Goal: Task Accomplishment & Management: Complete application form

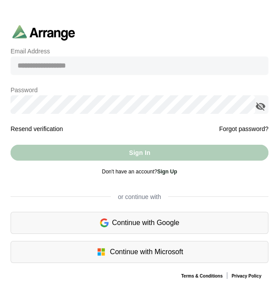
click at [167, 228] on div "Continue with Google" at bounding box center [140, 223] width 258 height 22
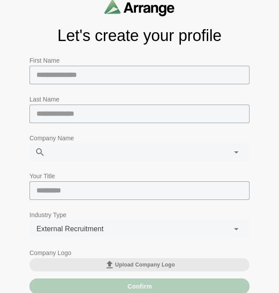
scroll to position [16, 0]
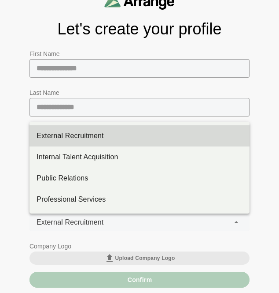
click at [82, 222] on span "External Recruitment" at bounding box center [70, 221] width 67 height 11
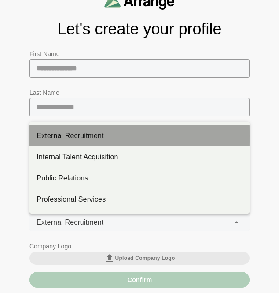
click at [86, 138] on div "External Recruitment" at bounding box center [140, 135] width 206 height 11
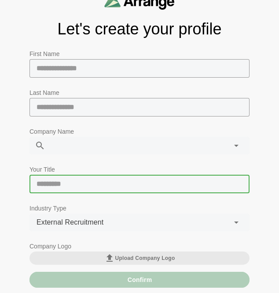
click at [71, 178] on input "text" at bounding box center [140, 184] width 220 height 19
click at [72, 145] on div at bounding box center [130, 146] width 170 height 18
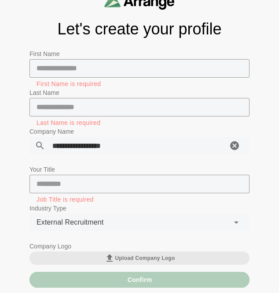
type input "**********"
click at [71, 102] on input "text" at bounding box center [140, 107] width 220 height 19
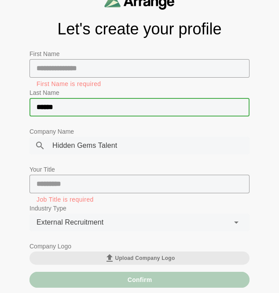
type input "******"
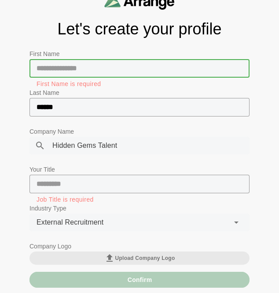
click at [81, 69] on input "text" at bounding box center [140, 68] width 220 height 19
type input "*****"
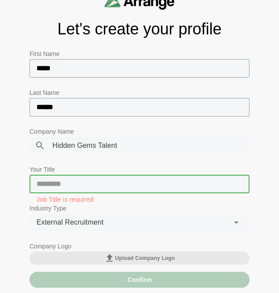
click at [74, 191] on input "text" at bounding box center [140, 184] width 220 height 19
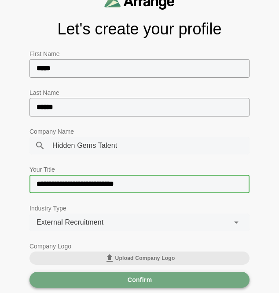
type input "**********"
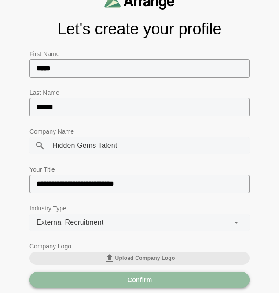
click at [147, 283] on span "Confirm" at bounding box center [139, 279] width 25 height 17
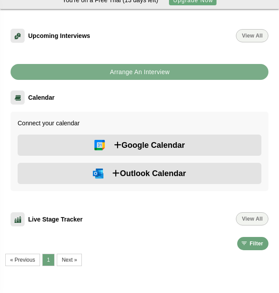
scroll to position [100, 0]
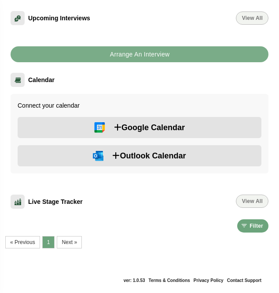
click at [174, 115] on div "Connect your calendar Google Calendar Outlook Calendar" at bounding box center [140, 133] width 258 height 79
click at [175, 123] on span "Google Calendar" at bounding box center [149, 127] width 71 height 12
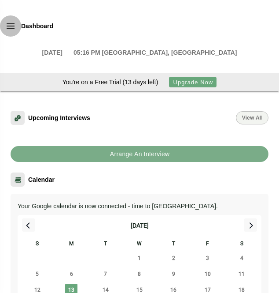
click at [11, 22] on icon "button" at bounding box center [10, 26] width 11 height 11
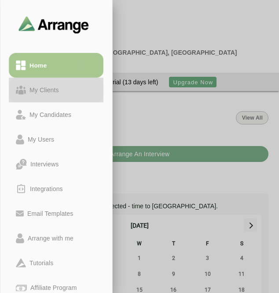
click at [39, 85] on div "My Clients" at bounding box center [44, 90] width 37 height 11
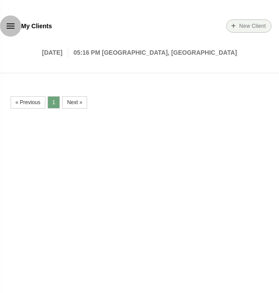
click at [13, 30] on icon "button" at bounding box center [10, 26] width 11 height 11
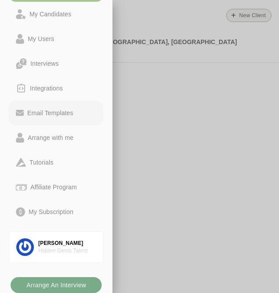
scroll to position [11, 0]
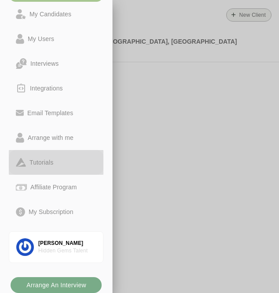
click at [48, 166] on div "Tutorials" at bounding box center [41, 162] width 31 height 11
